Goal: Transaction & Acquisition: Purchase product/service

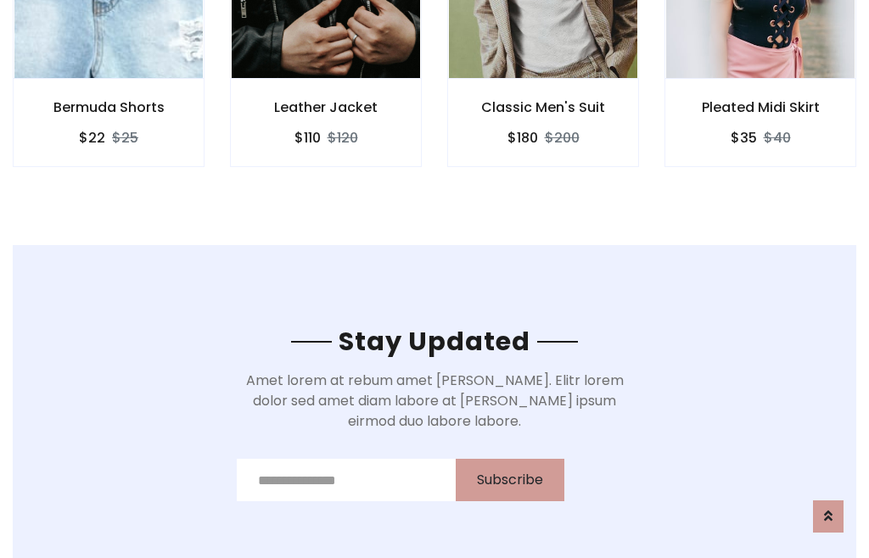
scroll to position [2556, 0]
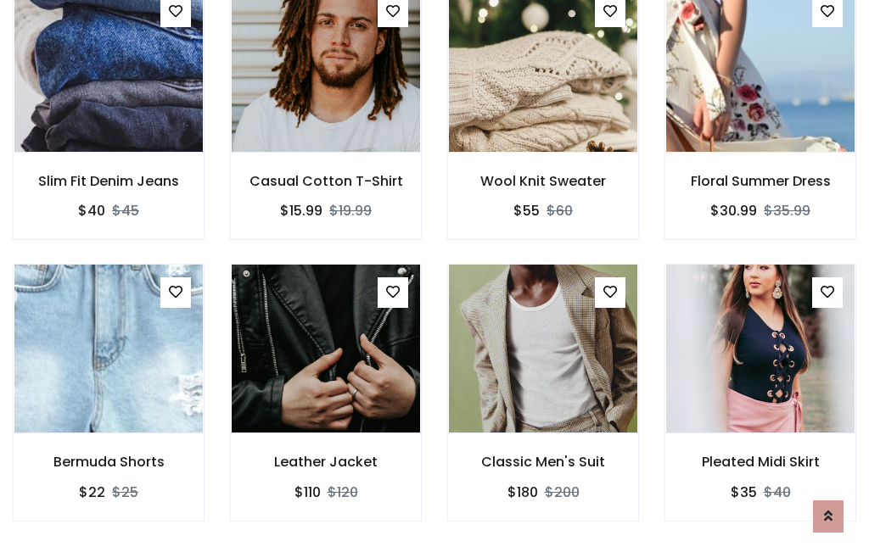
click at [434, 278] on div "Classic Men's Suit $180 $200" at bounding box center [542, 404] width 217 height 281
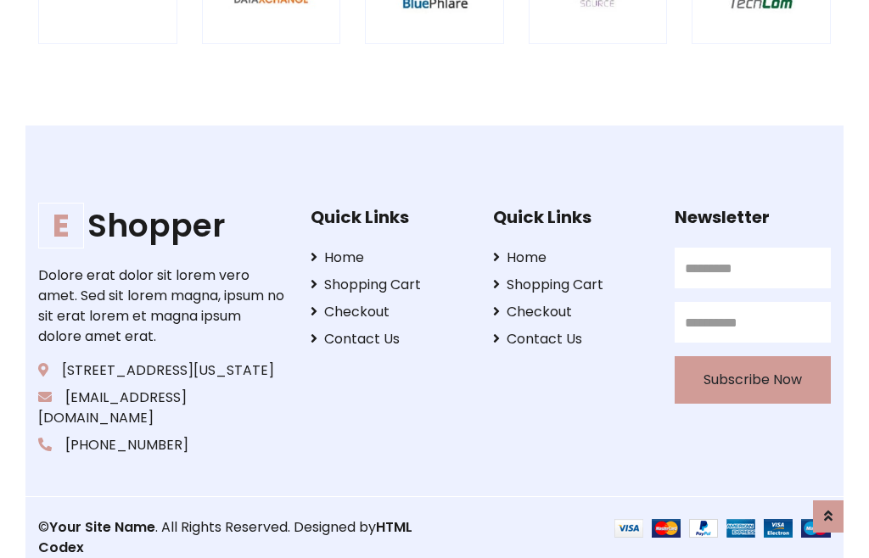
scroll to position [3231, 0]
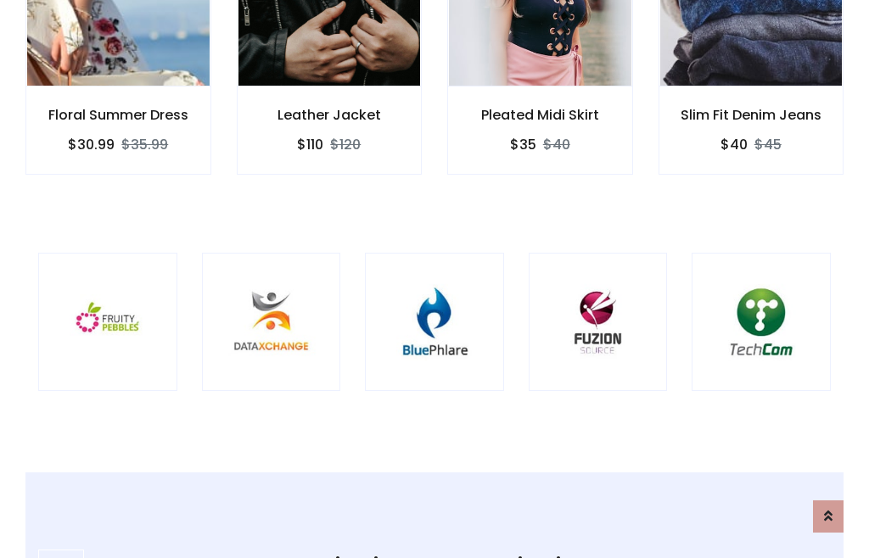
click at [434, 279] on img at bounding box center [434, 322] width 97 height 97
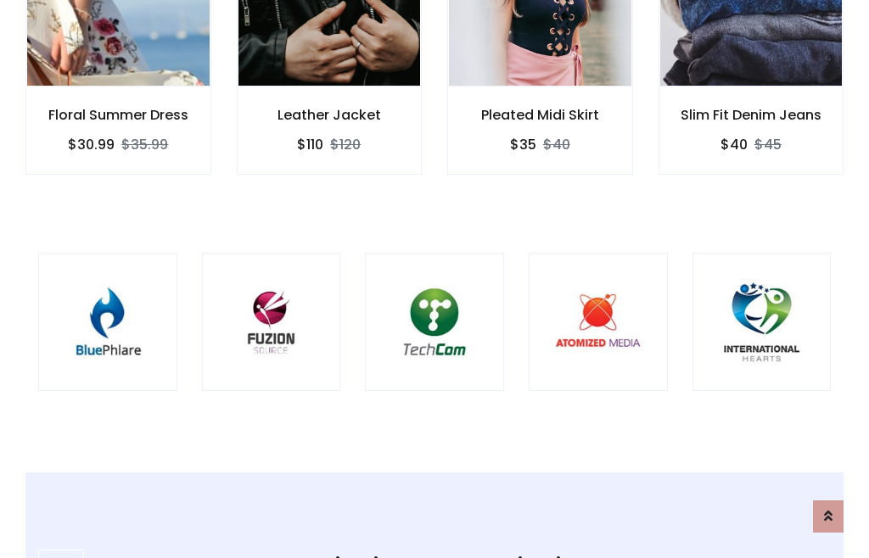
click at [434, 279] on img at bounding box center [434, 322] width 97 height 97
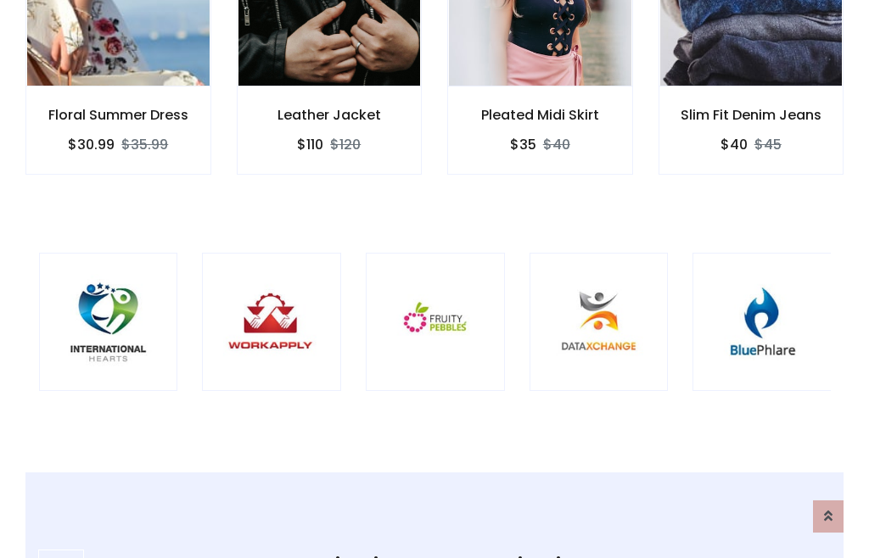
scroll to position [0, 0]
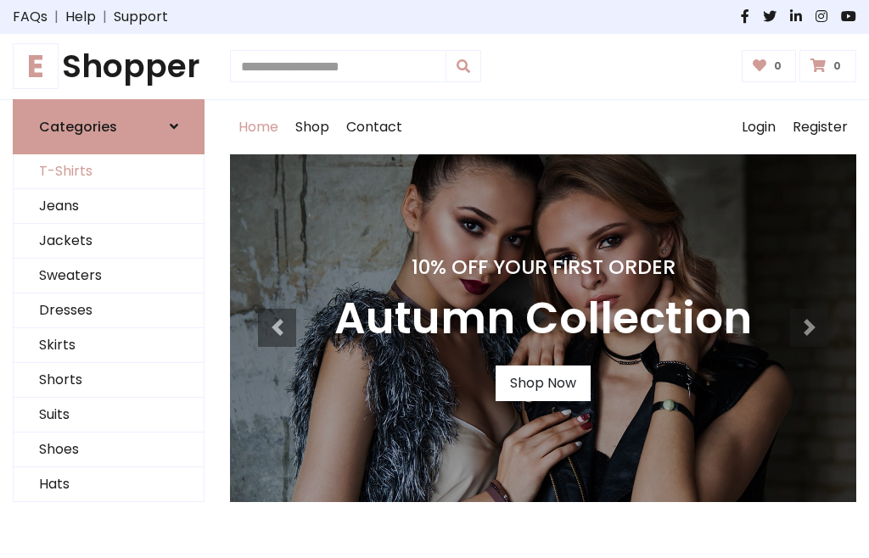
click at [109, 171] on link "T-Shirts" at bounding box center [109, 171] width 190 height 35
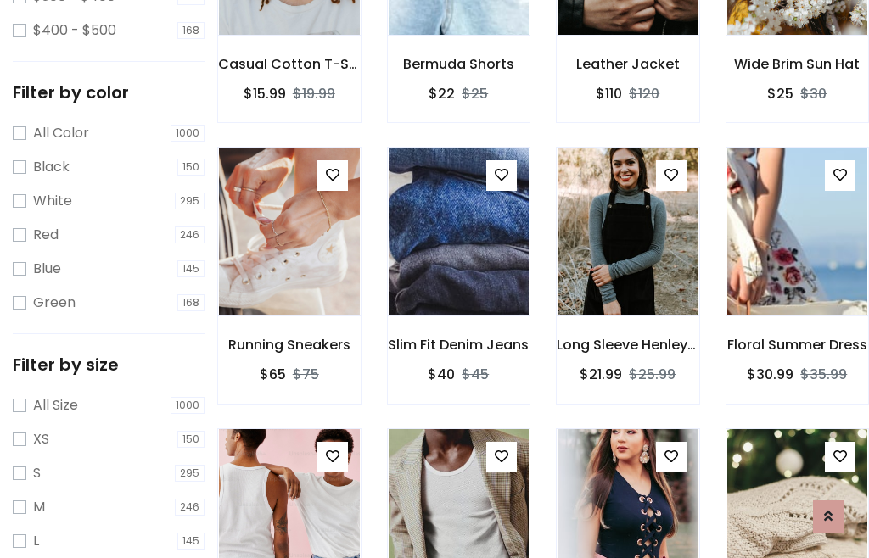
scroll to position [157, 0]
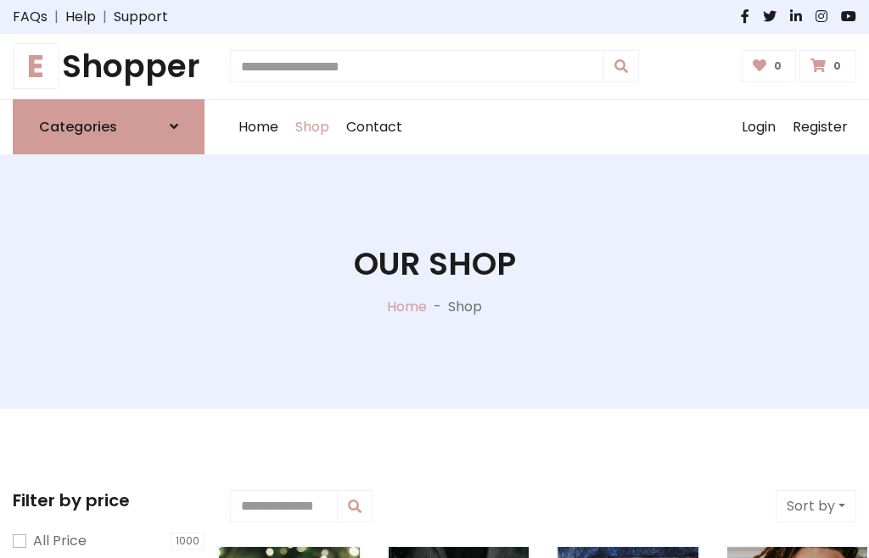
click at [109, 66] on h1 "E Shopper" at bounding box center [109, 67] width 192 height 38
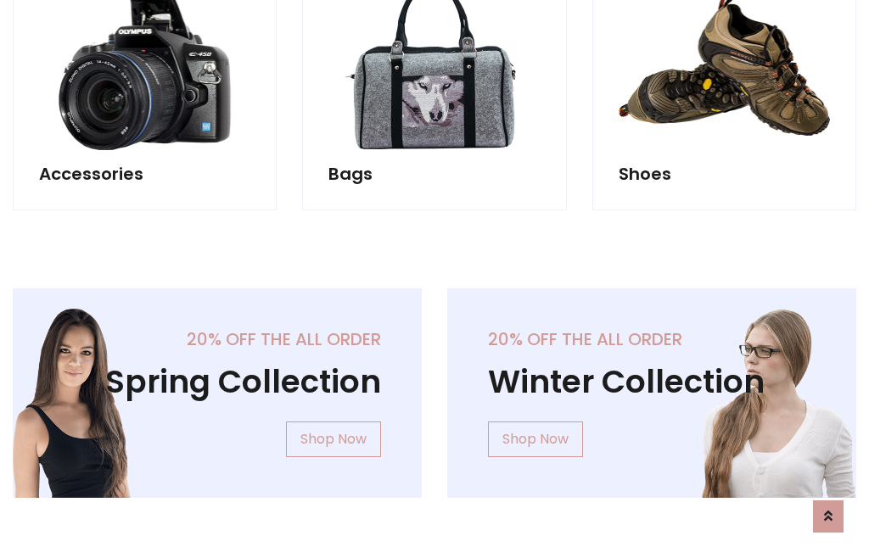
scroll to position [1649, 0]
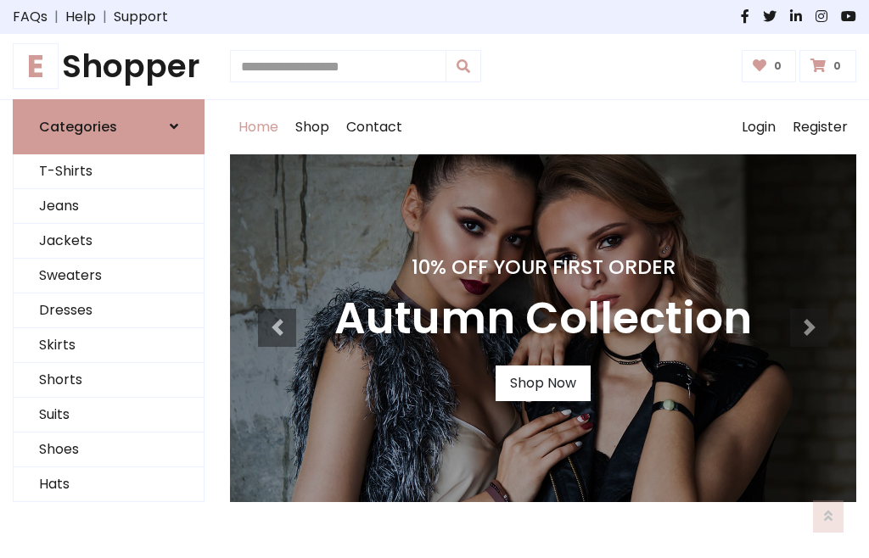
scroll to position [557, 0]
